Goal: Task Accomplishment & Management: Use online tool/utility

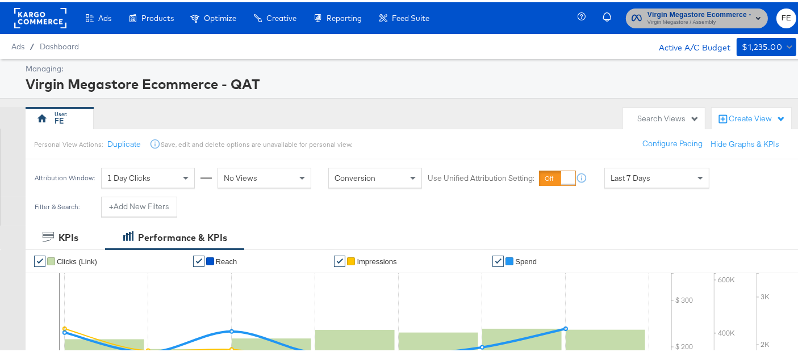
click at [718, 12] on span "Virgin Megastore Ecommerce - QAT" at bounding box center [698, 13] width 103 height 12
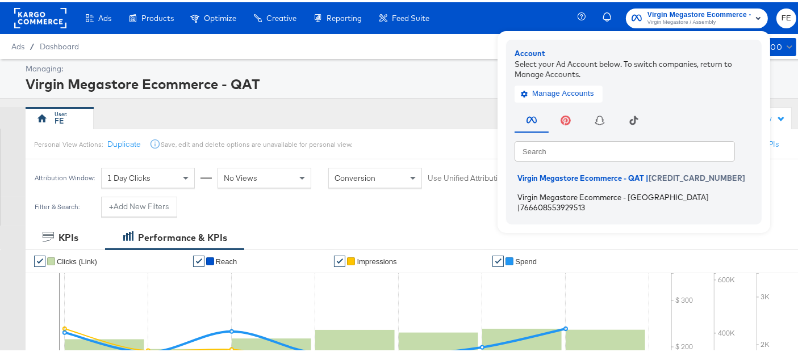
click at [611, 194] on span "Virgin Megastore Ecommerce - [GEOGRAPHIC_DATA]" at bounding box center [612, 194] width 191 height 9
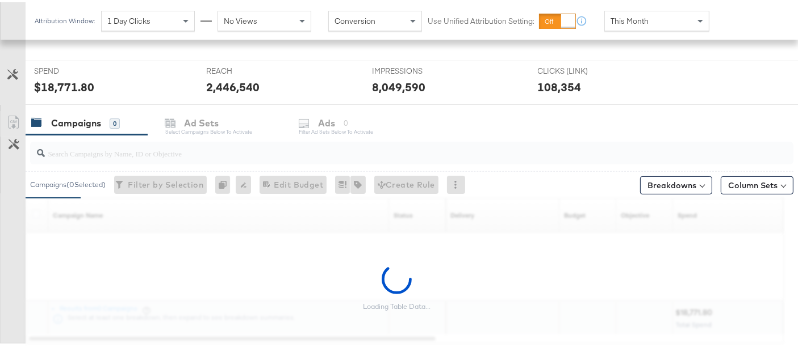
scroll to position [325, 0]
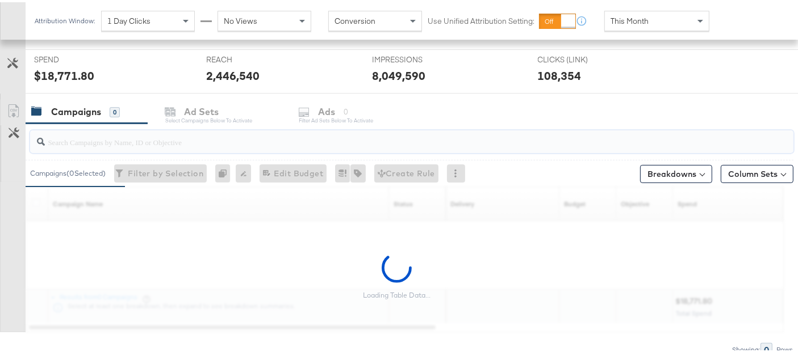
click at [103, 135] on input "search" at bounding box center [385, 135] width 681 height 22
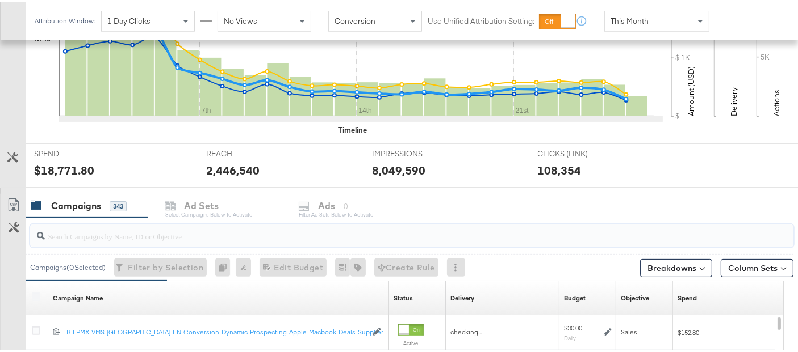
scroll to position [419, 0]
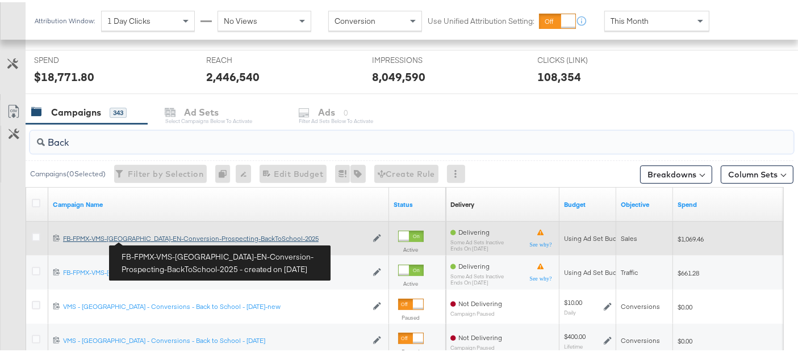
type input "Back"
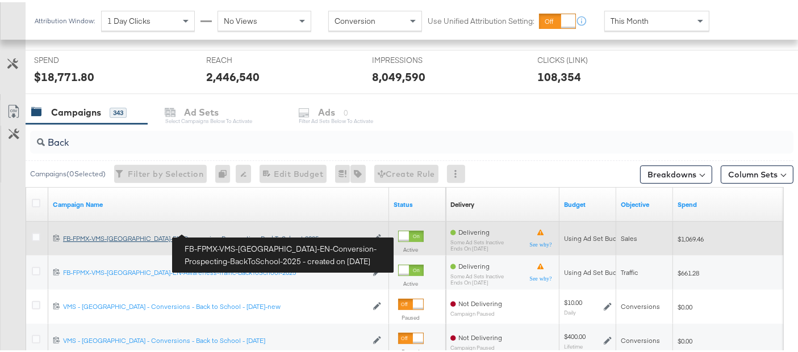
click at [152, 238] on div "FB-FPMX-VMS-UAE-EN-Conversion-Prospecting-BackToSchool-2025 FB-FPMX-VMS-UAE-EN-…" at bounding box center [215, 236] width 304 height 9
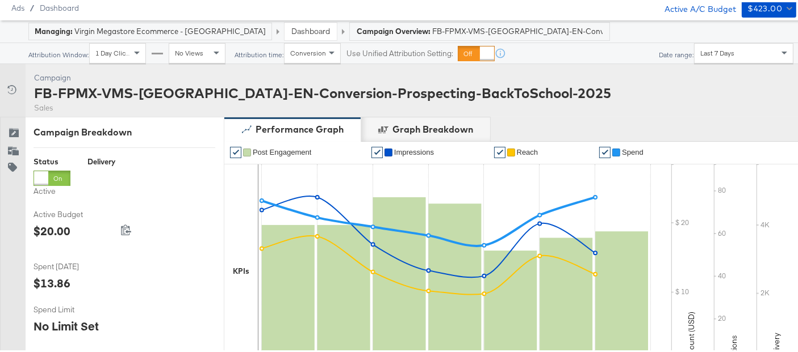
scroll to position [543, 0]
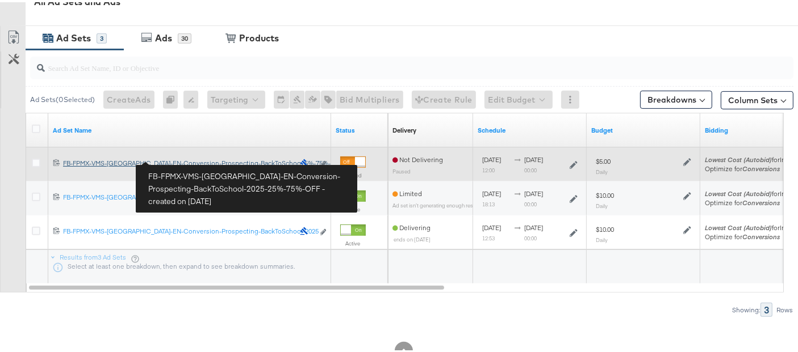
click at [229, 160] on div "FB-FPMX-VMS-UAE-EN-Conversion-Prospecting-BackToSchool-2025-25%-75%-OFF FB-FPMX…" at bounding box center [178, 161] width 230 height 9
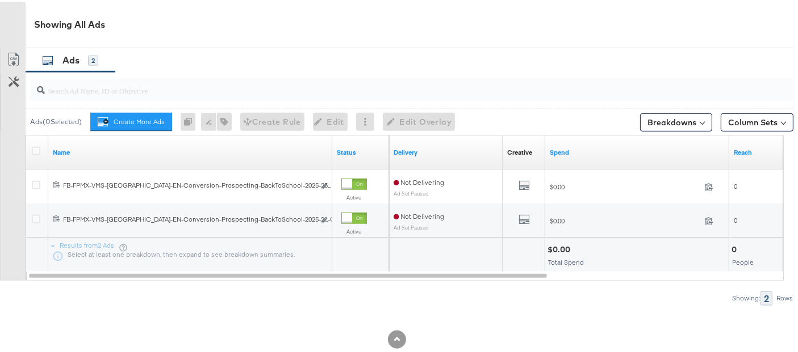
scroll to position [570, 0]
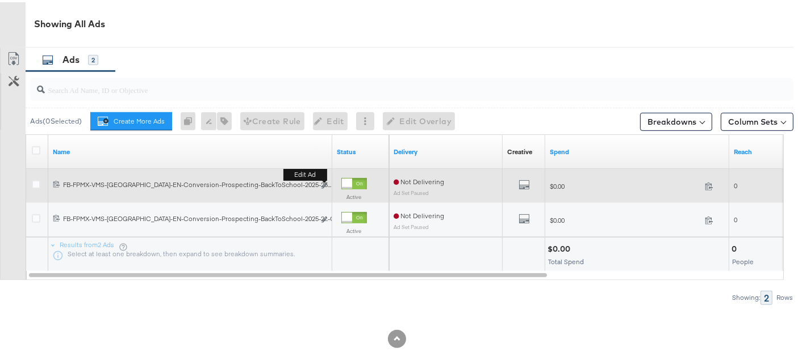
click at [327, 180] on button "Edit ad" at bounding box center [324, 184] width 7 height 12
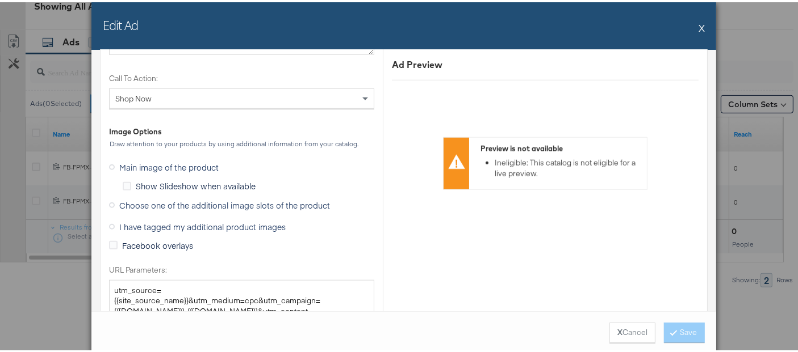
scroll to position [1078, 0]
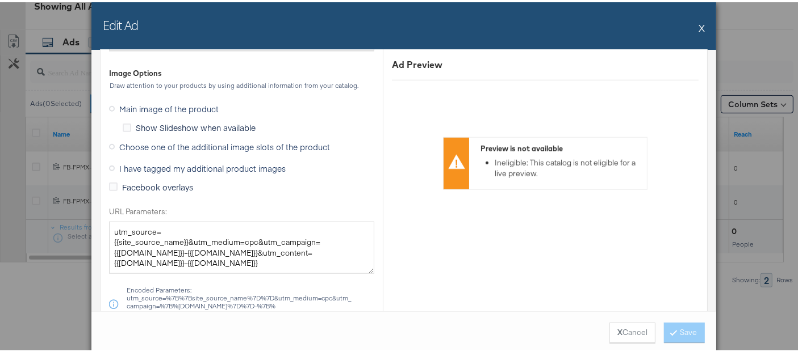
click at [152, 146] on span "Choose one of the additional image slots of the product" at bounding box center [224, 144] width 211 height 11
click at [0, 0] on input "Choose one of the additional image slots of the product" at bounding box center [0, 0] width 0 height 0
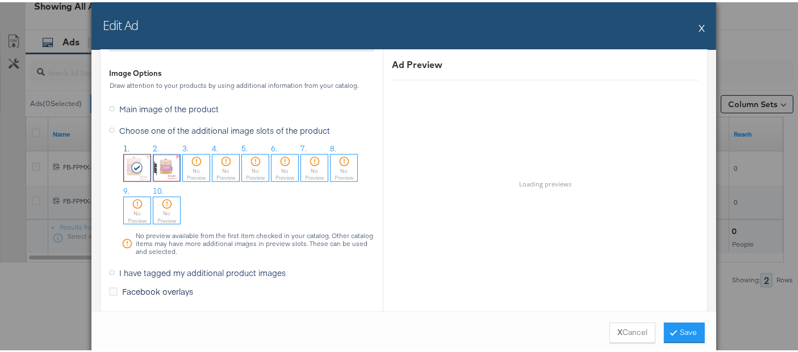
click at [135, 169] on div at bounding box center [137, 166] width 27 height 27
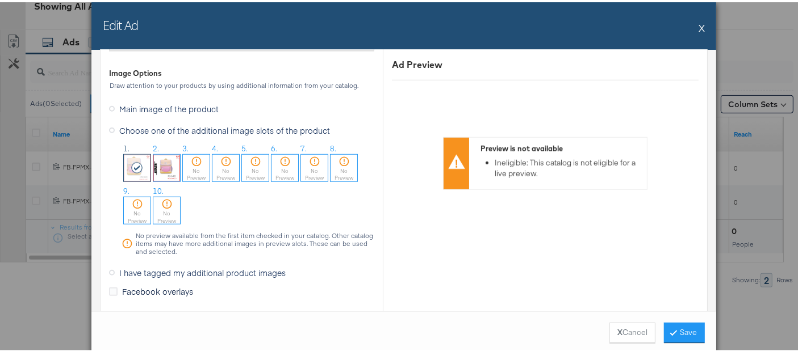
click at [135, 169] on div at bounding box center [137, 166] width 27 height 27
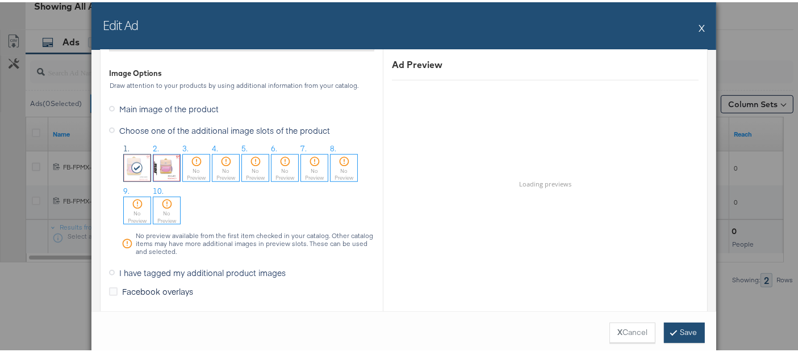
click at [678, 334] on button "Save" at bounding box center [684, 331] width 41 height 20
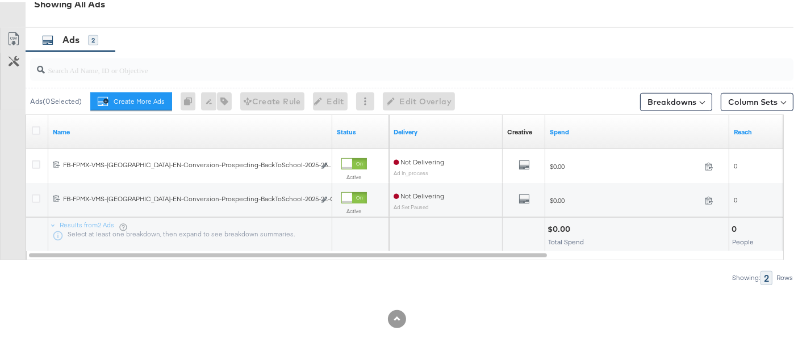
scroll to position [588, 0]
